Goal: Obtain resource: Obtain resource

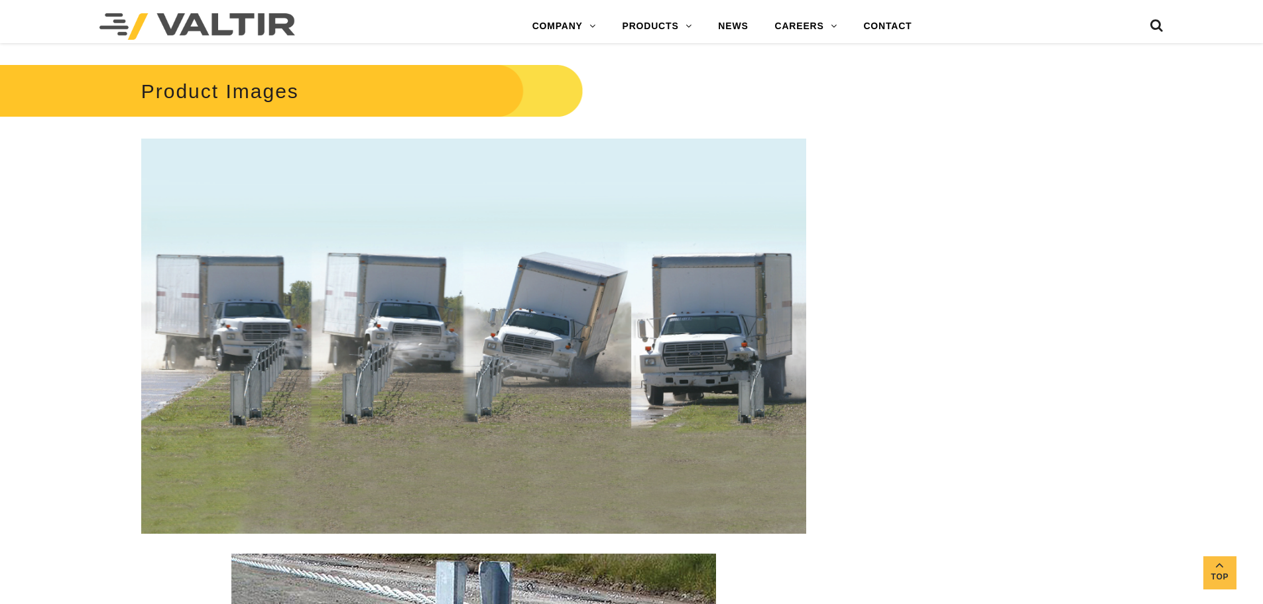
scroll to position [1271, 0]
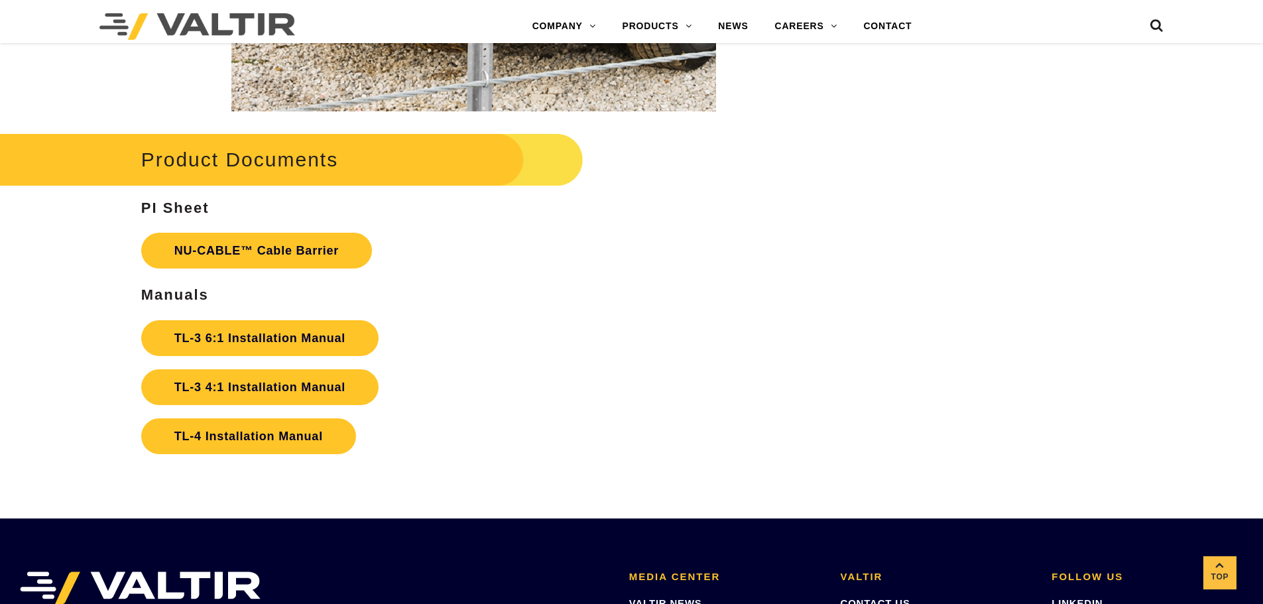
scroll to position [2783, 0]
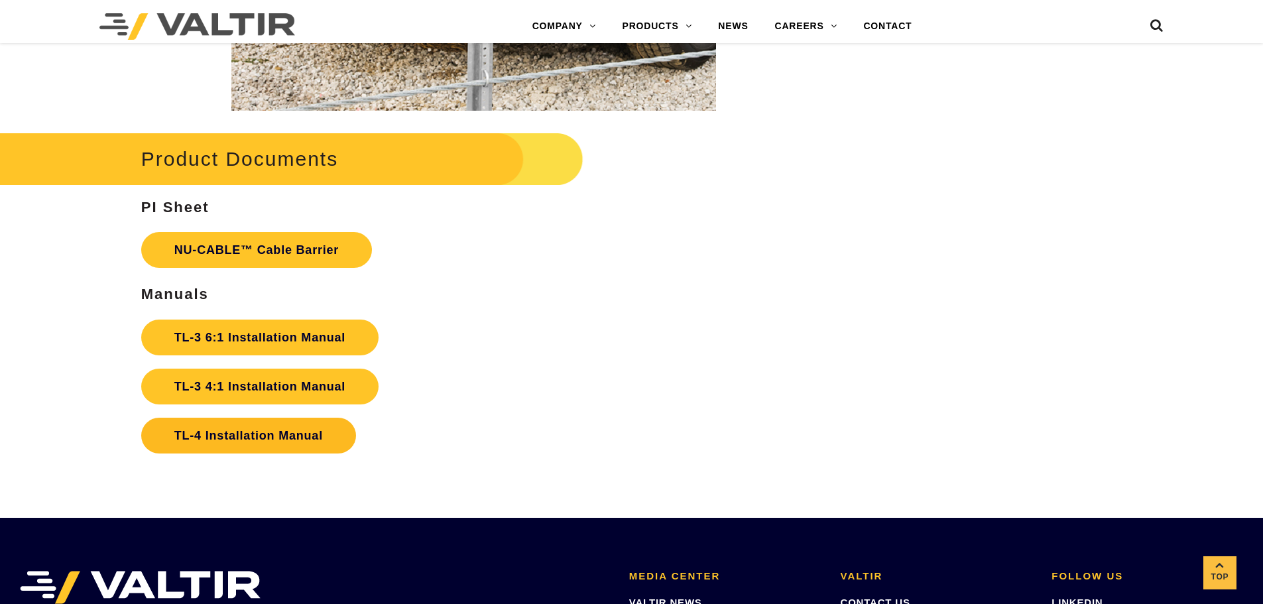
click at [253, 436] on link "TL-4 Installation Manual" at bounding box center [248, 436] width 215 height 36
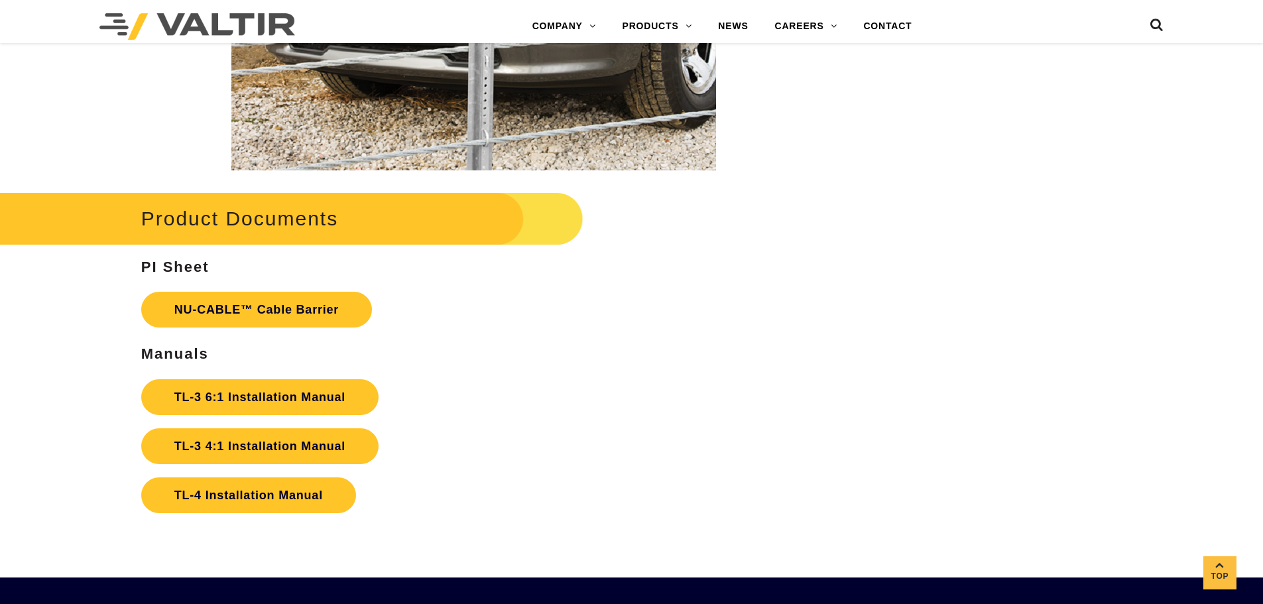
scroll to position [2724, 0]
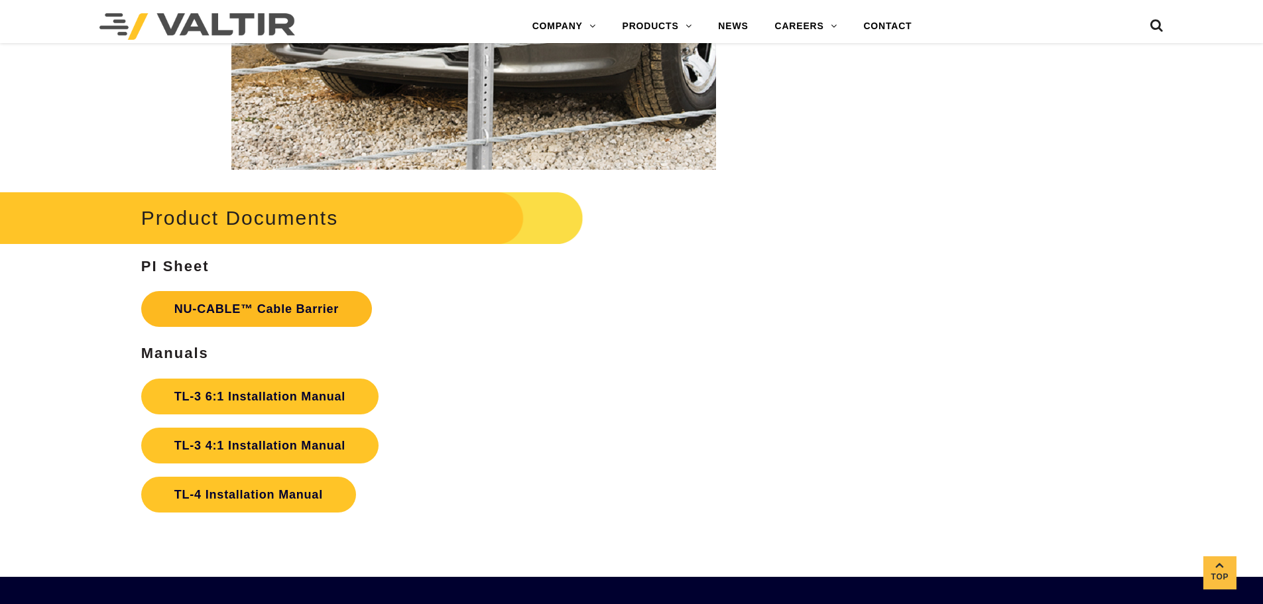
click at [268, 305] on link "NU-CABLE™ Cable Barrier" at bounding box center [256, 309] width 231 height 36
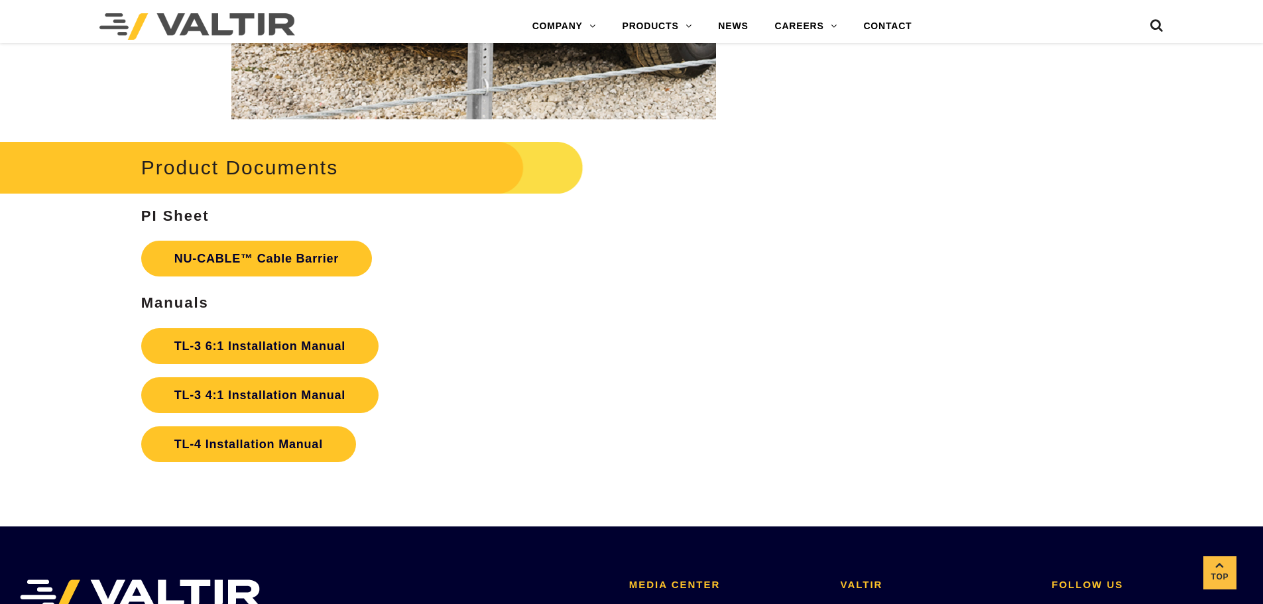
scroll to position [2775, 0]
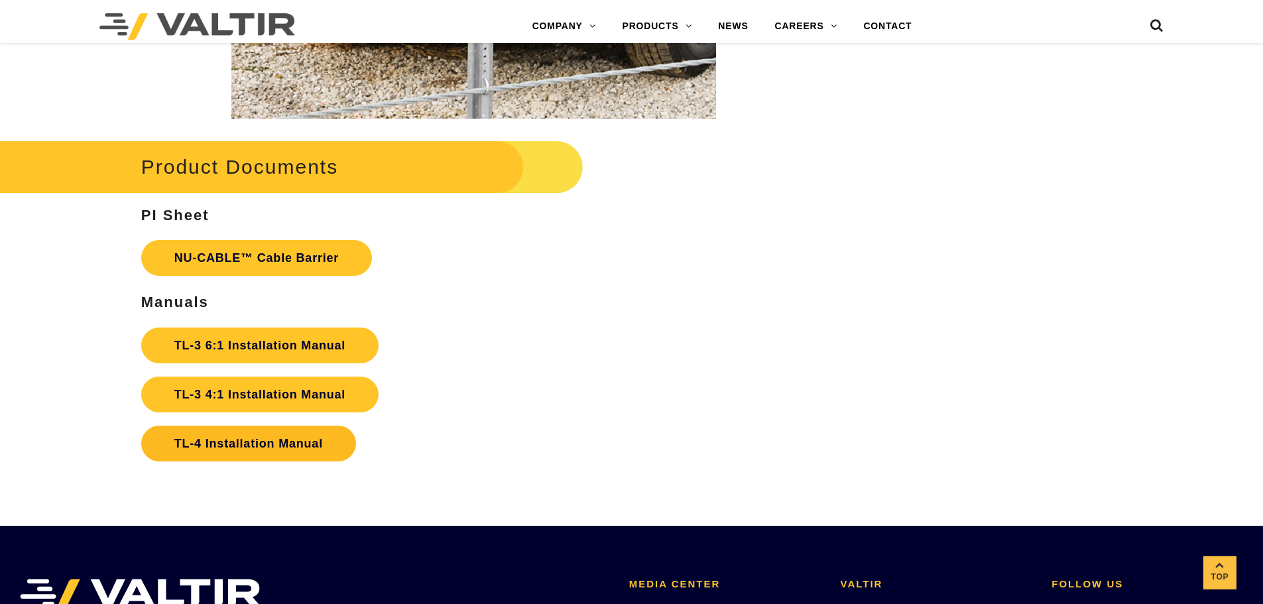
click at [288, 442] on link "TL-4 Installation Manual" at bounding box center [248, 444] width 215 height 36
